Goal: Task Accomplishment & Management: Complete application form

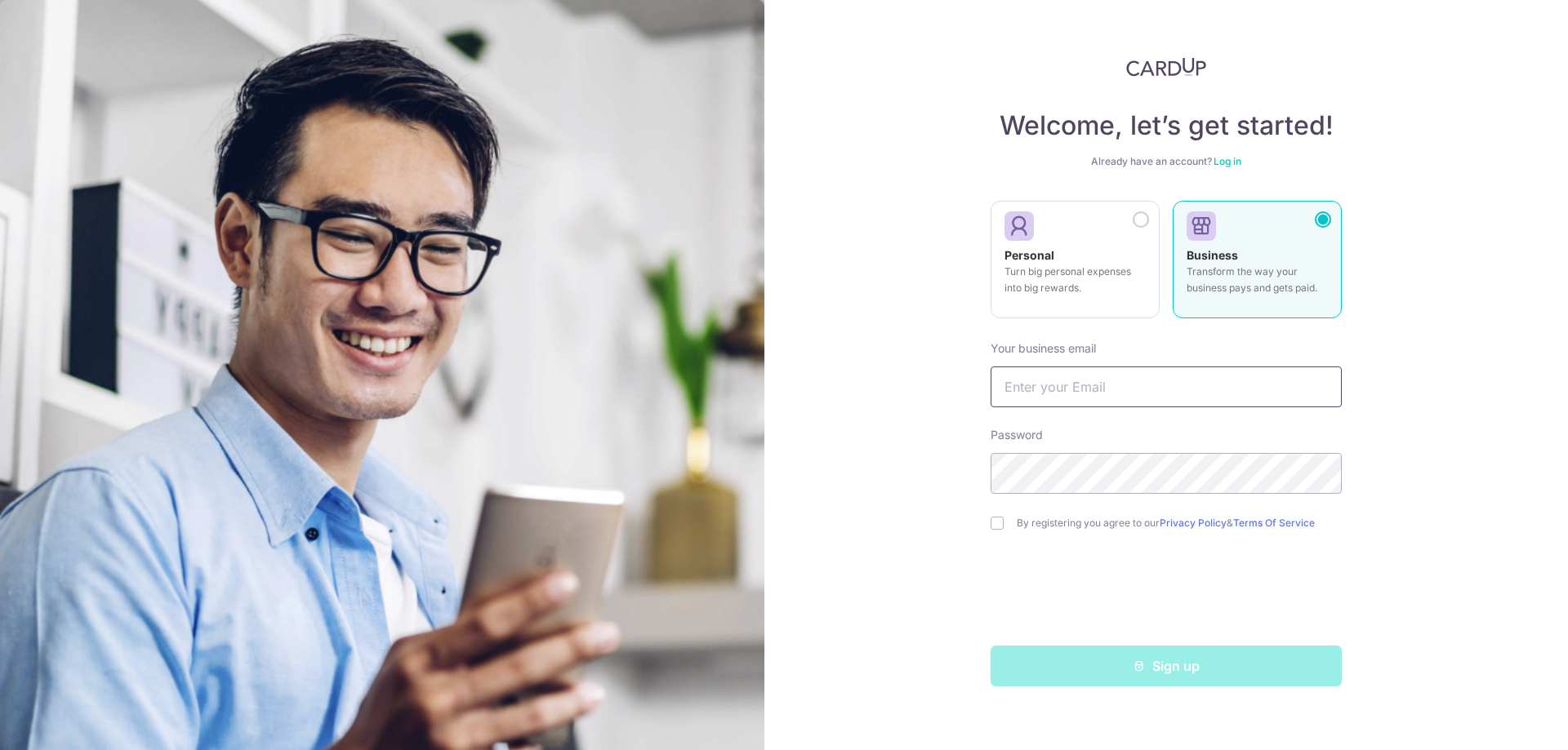
click at [1098, 378] on input "text" at bounding box center [1166, 387] width 351 height 41
type input "[EMAIL_ADDRESS][DOMAIN_NAME]"
click at [994, 520] on input "checkbox" at bounding box center [996, 523] width 13 height 13
checkbox input "true"
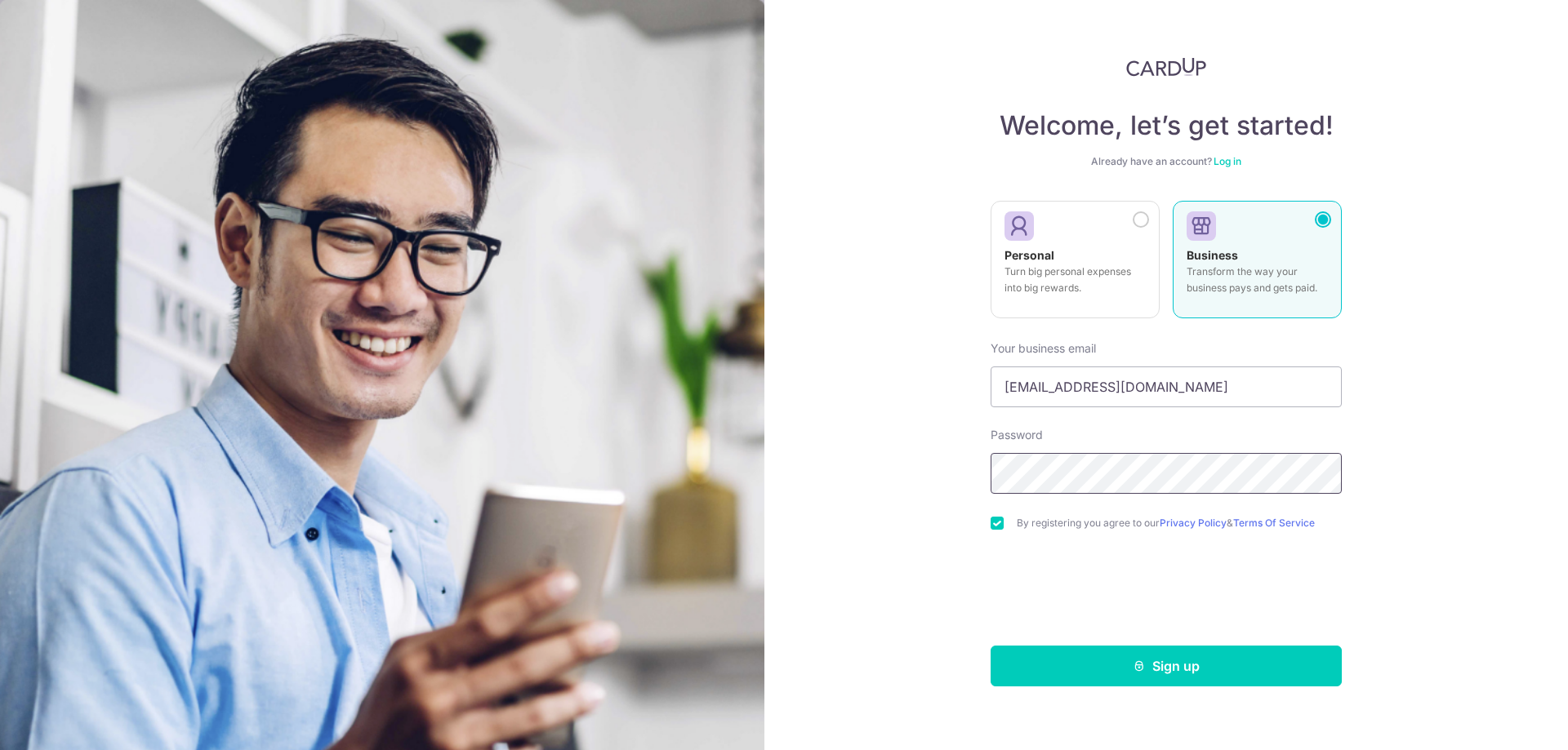
click at [817, 475] on div "Welcome, let’s get started! Already have an account? Log in Personal Turn big p…" at bounding box center [1167, 375] width 804 height 750
click at [1197, 674] on button "Sign up" at bounding box center [1166, 666] width 351 height 41
